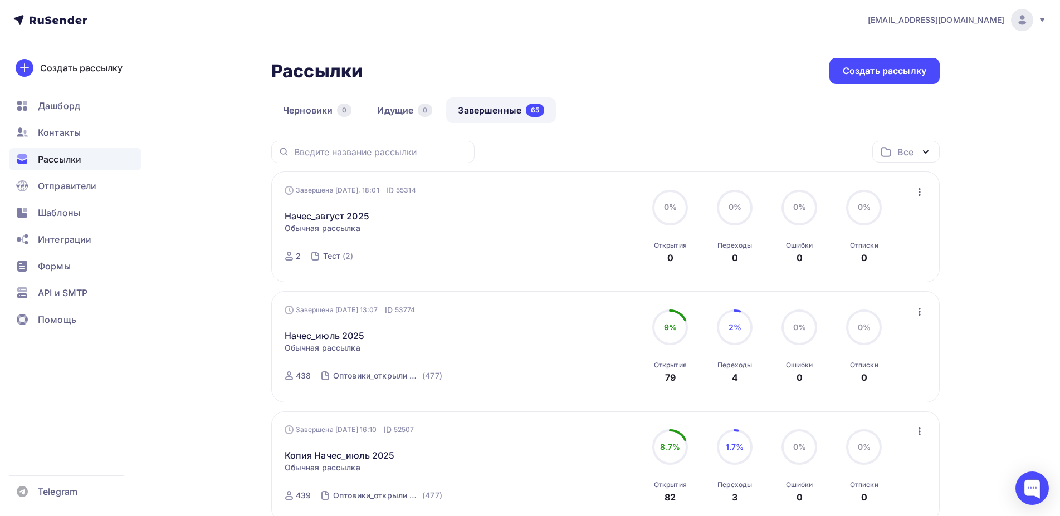
click at [920, 192] on icon "button" at bounding box center [920, 192] width 2 height 8
click at [869, 266] on div "Копировать в новую" at bounding box center [869, 265] width 114 height 13
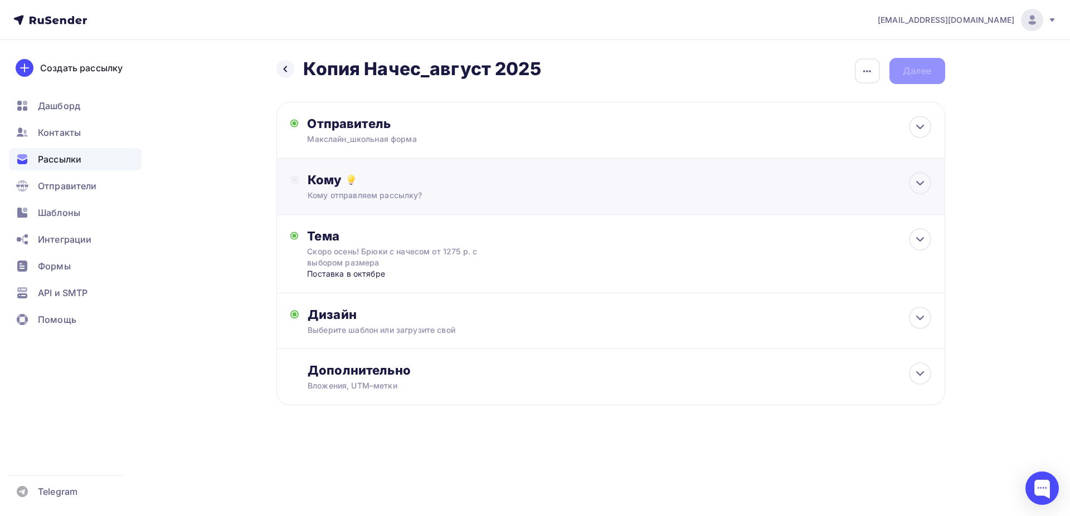
click at [358, 199] on div "Кому отправляем рассылку?" at bounding box center [588, 195] width 561 height 11
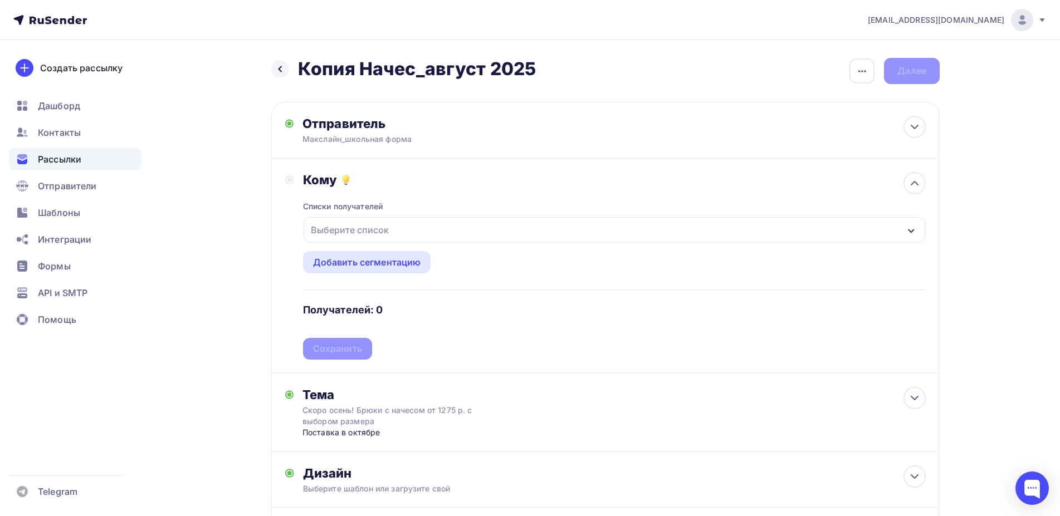
click at [348, 231] on div "Выберите список" at bounding box center [349, 230] width 87 height 20
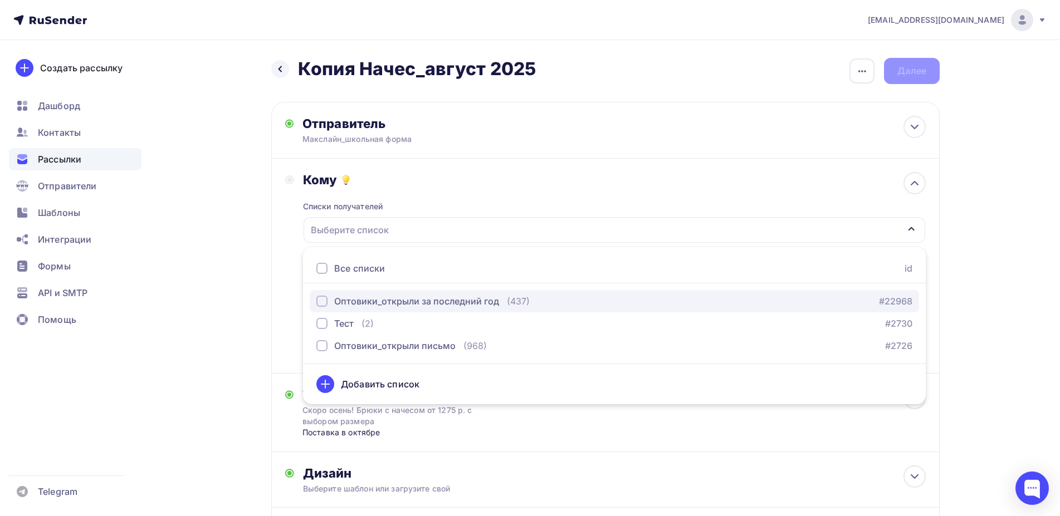
click at [321, 302] on div "button" at bounding box center [321, 301] width 11 height 11
click at [284, 326] on div "Кому Списки получателей Оптовики_открыли за последний год Все списки id Оптовик…" at bounding box center [605, 266] width 669 height 215
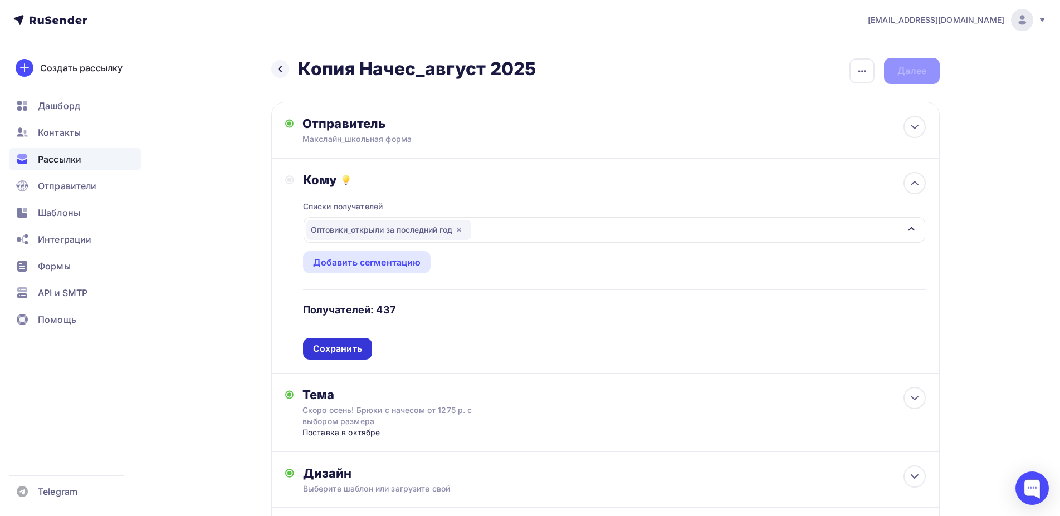
click at [318, 344] on div "Сохранить" at bounding box center [337, 349] width 49 height 13
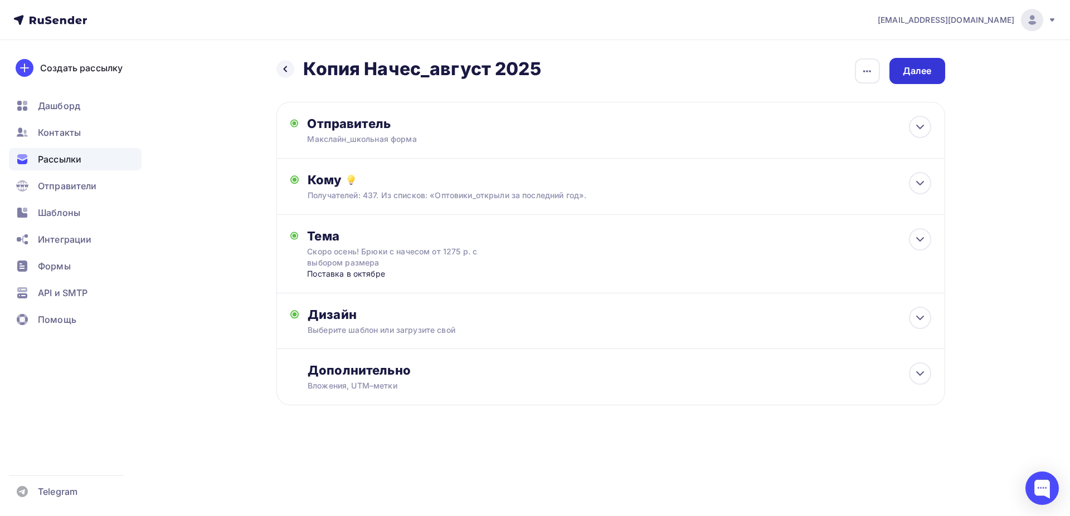
click at [911, 74] on div "Далее" at bounding box center [917, 71] width 29 height 13
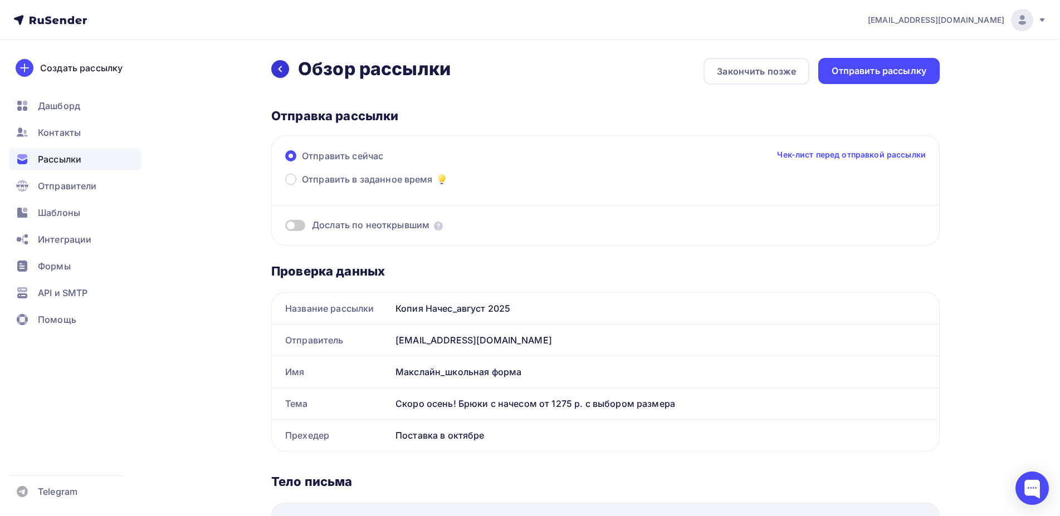
click at [276, 70] on div at bounding box center [280, 69] width 18 height 18
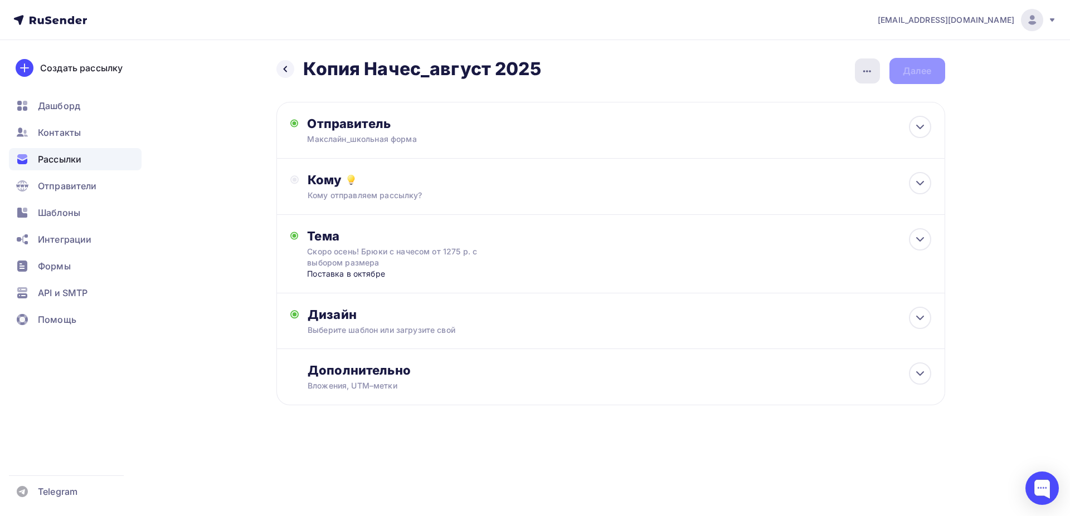
click at [862, 74] on icon "button" at bounding box center [866, 71] width 13 height 13
click at [782, 128] on div "Переименовать рассылку" at bounding box center [808, 127] width 138 height 13
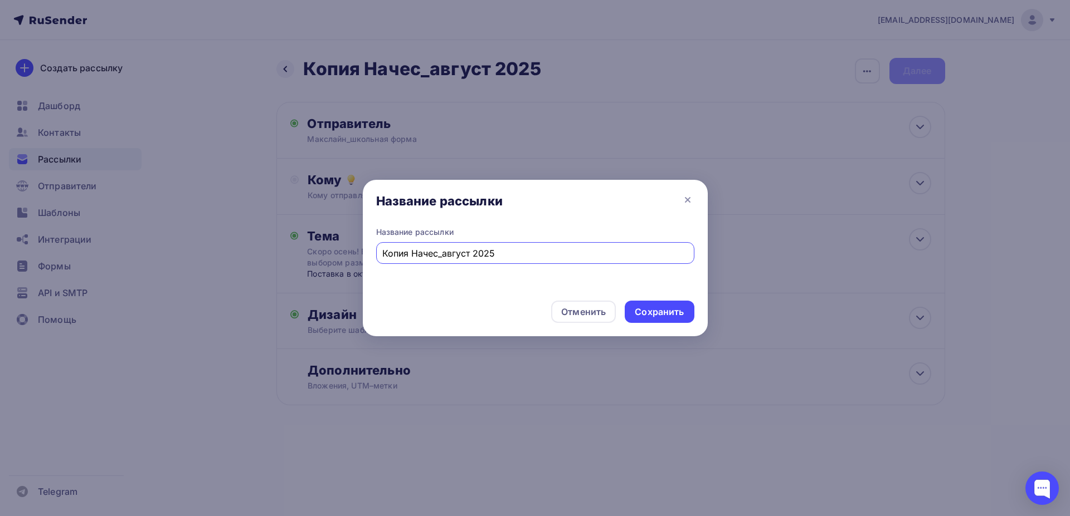
drag, startPoint x: 412, startPoint y: 256, endPoint x: 372, endPoint y: 255, distance: 40.7
click at [382, 255] on input "Копия Начес_август 2025" at bounding box center [534, 253] width 305 height 13
type input "Начес_август 2025"
click at [665, 314] on div "Сохранить" at bounding box center [659, 312] width 49 height 13
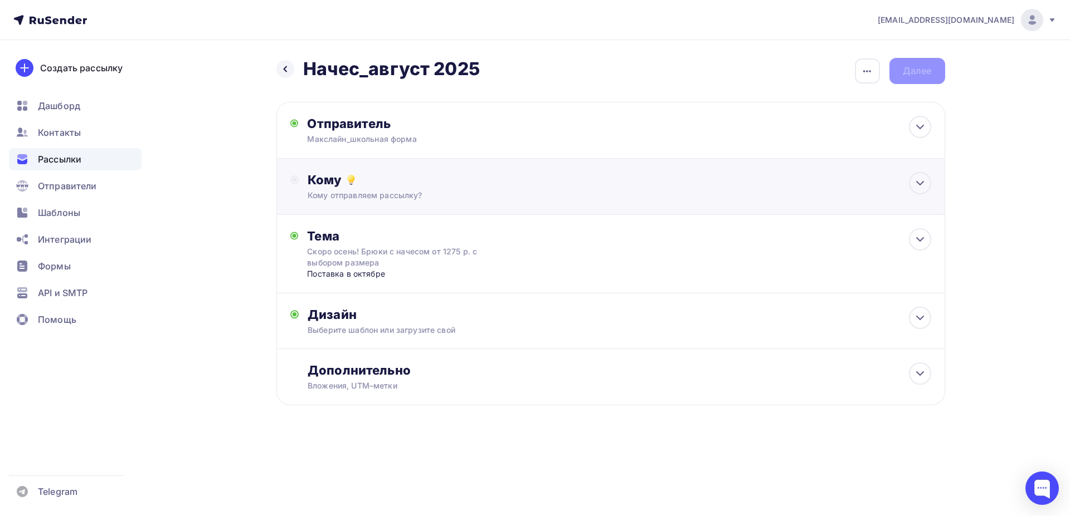
click at [382, 184] on div "Кому" at bounding box center [619, 180] width 623 height 16
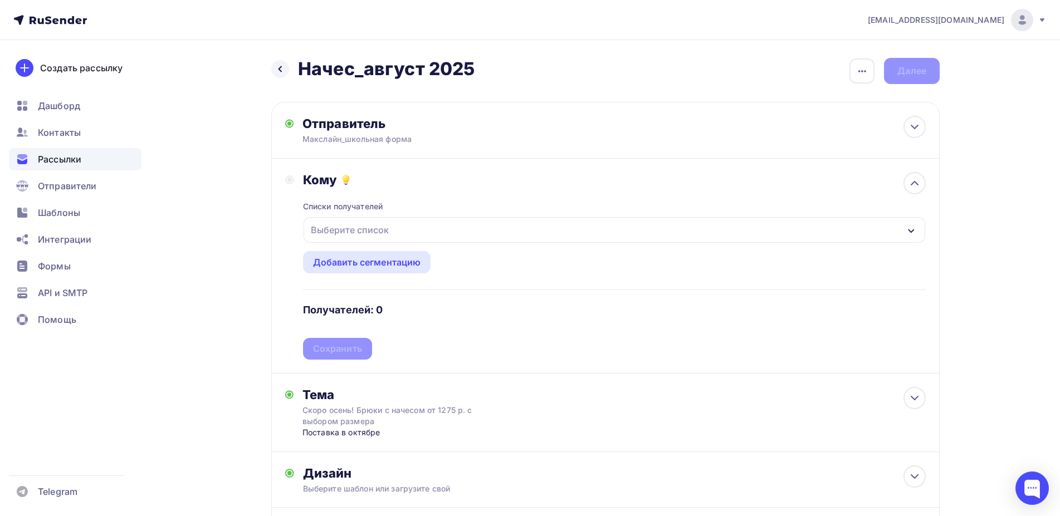
click at [364, 226] on div "Выберите список" at bounding box center [349, 230] width 87 height 20
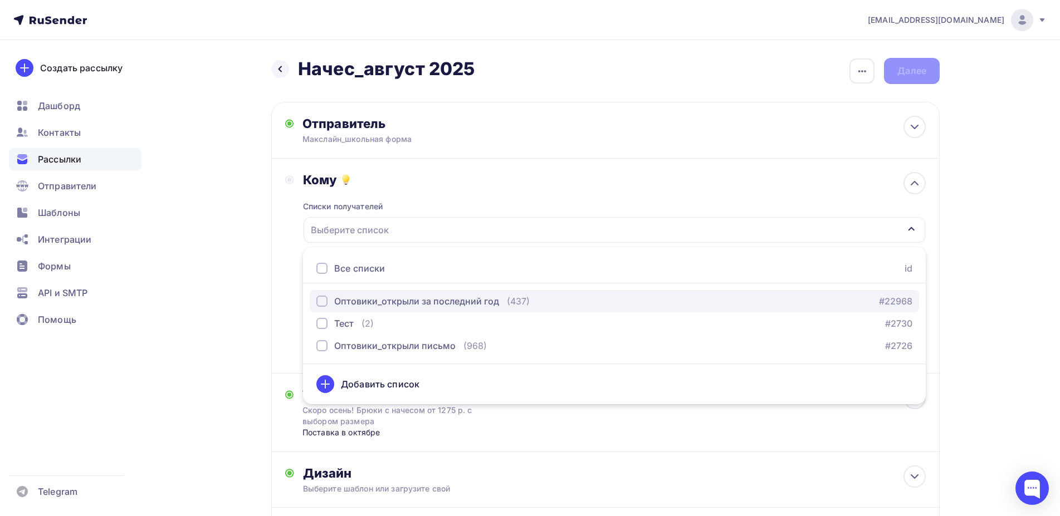
click at [316, 301] on div "button" at bounding box center [321, 301] width 11 height 11
click at [285, 313] on div "Кому Списки получателей Оптовики_открыли за последний год Все списки id Оптовик…" at bounding box center [605, 266] width 641 height 188
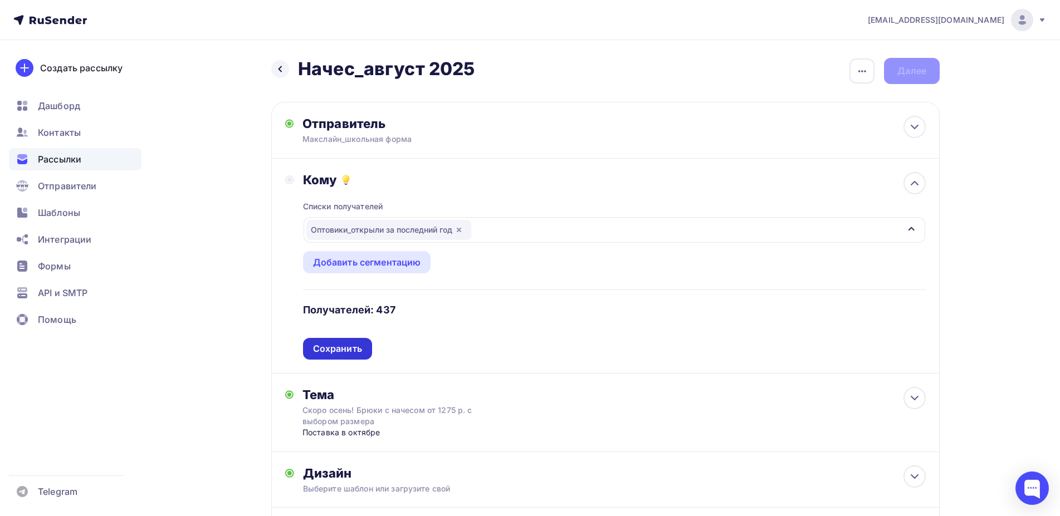
click at [324, 352] on div "Сохранить" at bounding box center [337, 349] width 49 height 13
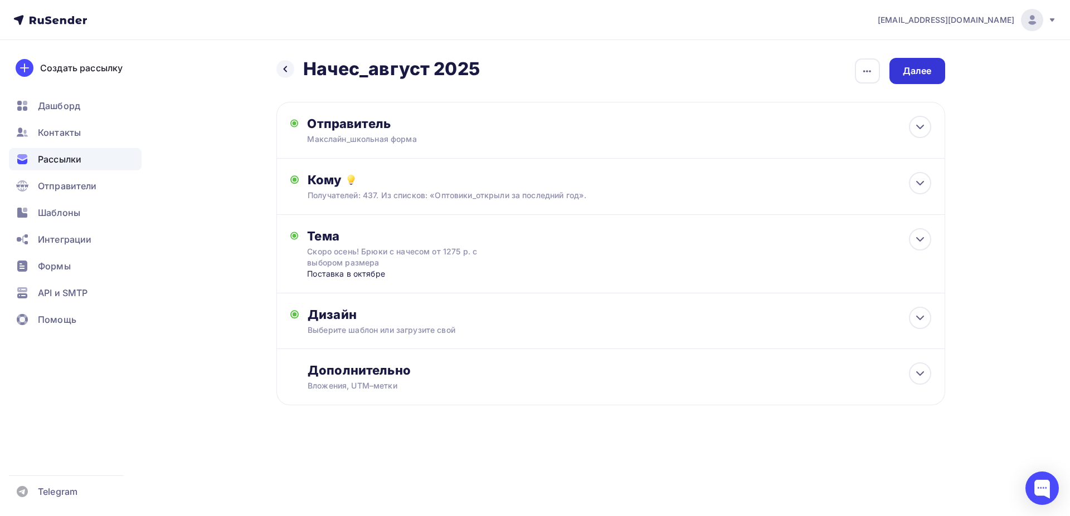
click at [926, 68] on div "Далее" at bounding box center [917, 71] width 29 height 13
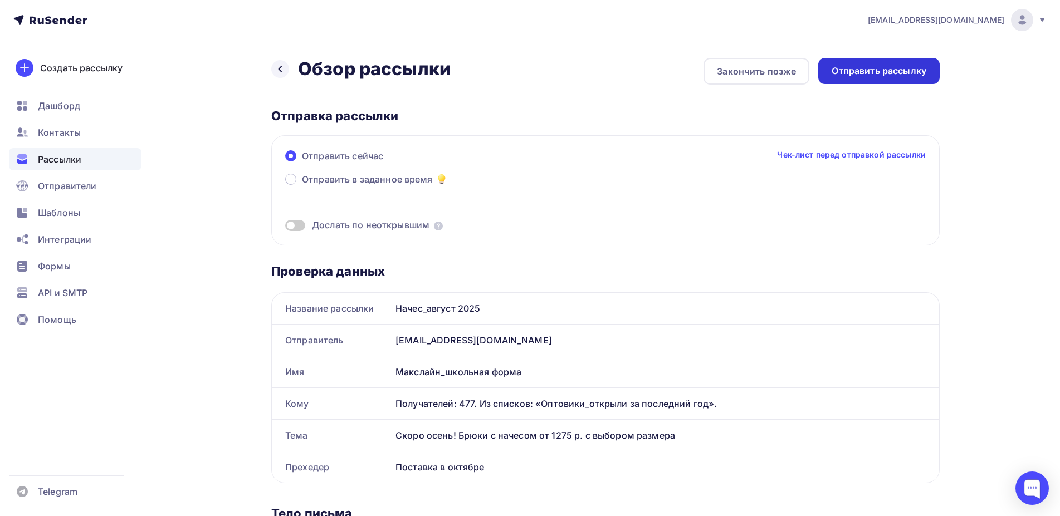
click at [895, 68] on div "Отправить рассылку" at bounding box center [879, 71] width 95 height 13
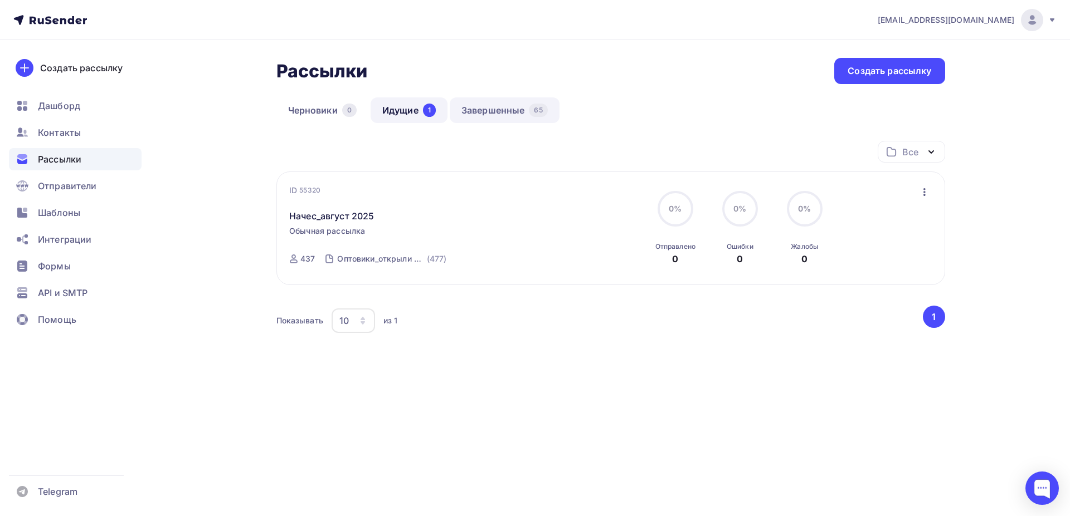
click at [490, 109] on link "Завершенные 65" at bounding box center [505, 111] width 110 height 26
